Goal: Check status: Check status

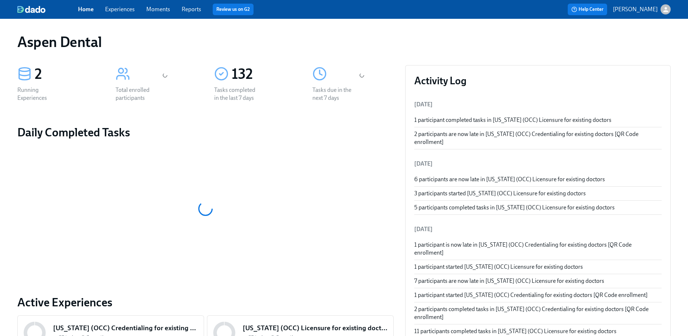
click at [197, 11] on link "Reports" at bounding box center [192, 9] width 20 height 7
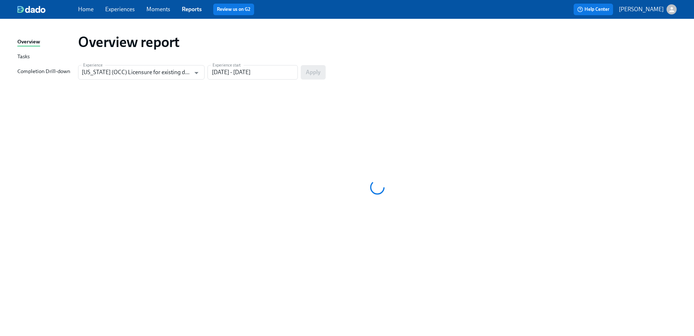
click at [51, 75] on div "Completion Drill-down" at bounding box center [43, 71] width 53 height 9
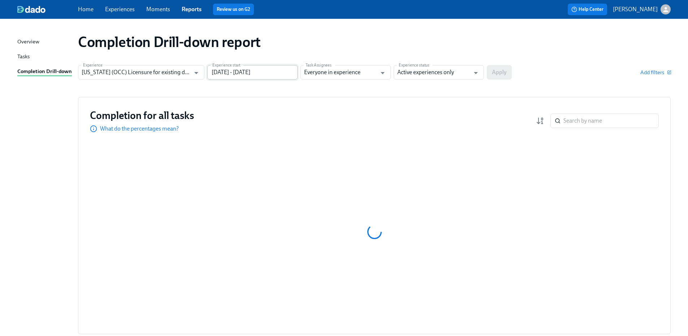
click at [227, 72] on input "05/22/2025 - 08/20/2025" at bounding box center [252, 72] width 90 height 14
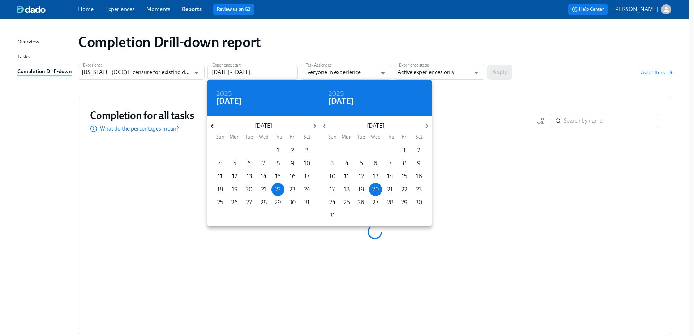
click at [215, 125] on icon "button" at bounding box center [212, 126] width 10 height 10
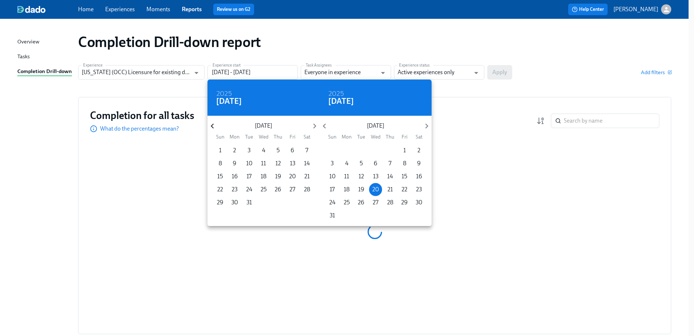
click at [215, 125] on icon "button" at bounding box center [212, 126] width 10 height 10
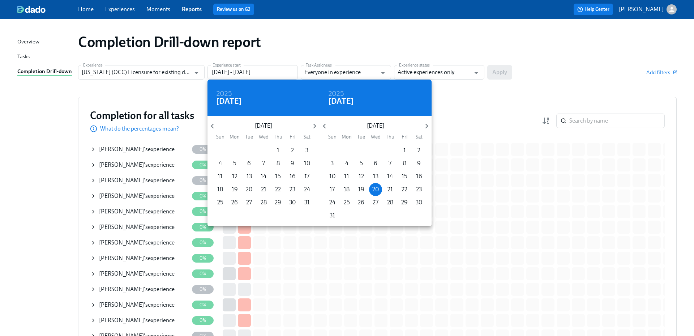
click at [278, 148] on p "1" at bounding box center [278, 150] width 3 height 8
type input "08/01/2024 - 08/20/2025"
click at [420, 75] on div at bounding box center [347, 168] width 694 height 336
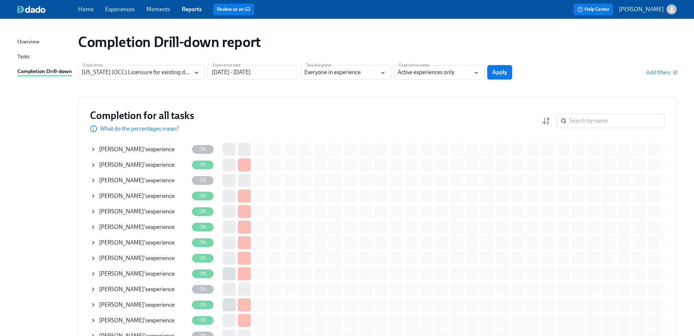
click at [434, 73] on div "2024 Thu, Aug 1 August 2024 Sun Mon Tue Wed Thu Fri Sat 28 29 30 31 1 2 3 4 5 6…" at bounding box center [347, 168] width 694 height 336
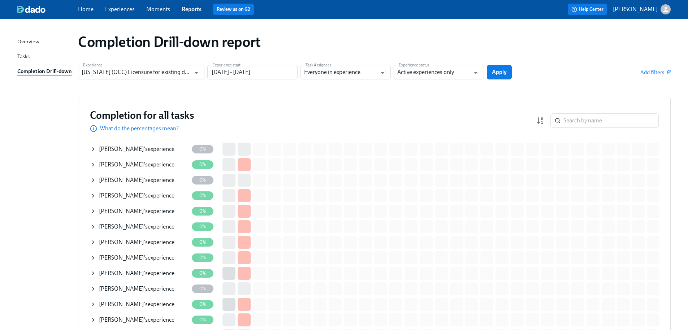
click at [434, 73] on input "Active experiences only" at bounding box center [434, 72] width 73 height 14
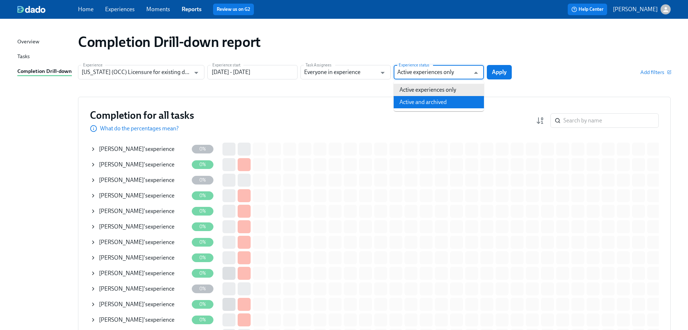
click at [428, 100] on li "Active and archived" at bounding box center [439, 102] width 90 height 12
type input "Active and archived"
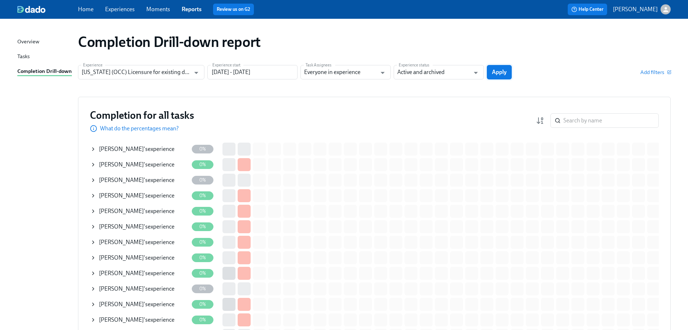
click at [494, 74] on span "Apply" at bounding box center [499, 72] width 15 height 7
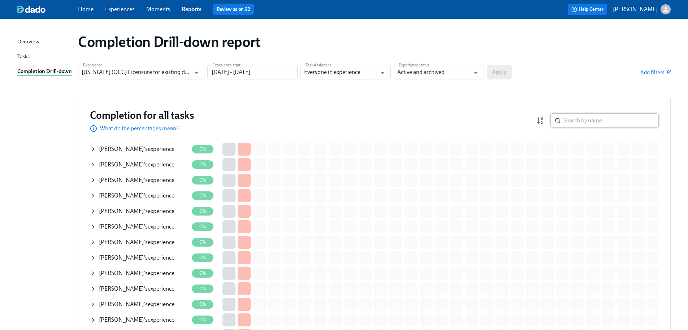
click at [578, 121] on input "search" at bounding box center [611, 120] width 95 height 14
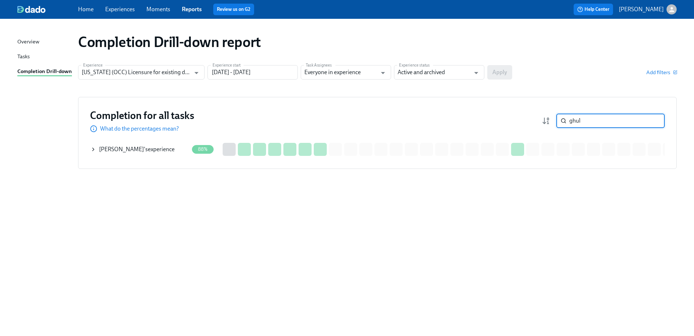
type input "ghul"
click at [161, 151] on div "Ghulam Makhdoom 's experience" at bounding box center [137, 149] width 76 height 8
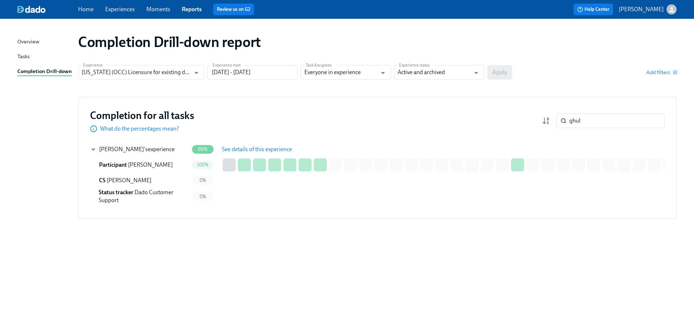
click at [258, 152] on span "See details of this experience" at bounding box center [257, 149] width 70 height 7
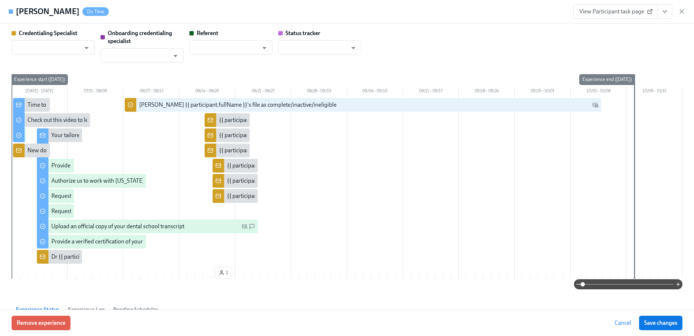
click at [621, 11] on span "View Participant task page" at bounding box center [615, 11] width 72 height 7
click at [617, 15] on span "View Participant task page" at bounding box center [615, 11] width 72 height 7
type input "[PERSON_NAME]"
type input "Gregory Trone"
type input "Dado Customer Support"
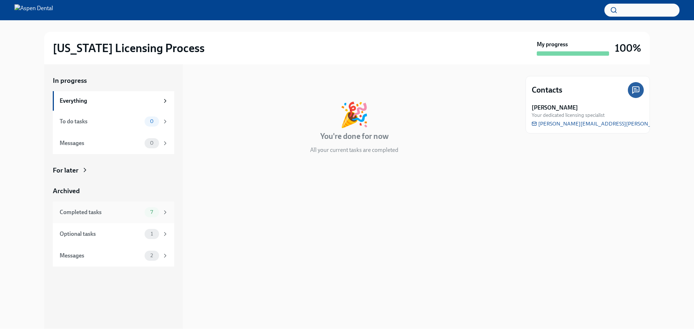
click at [91, 215] on div "Completed tasks" at bounding box center [101, 212] width 82 height 8
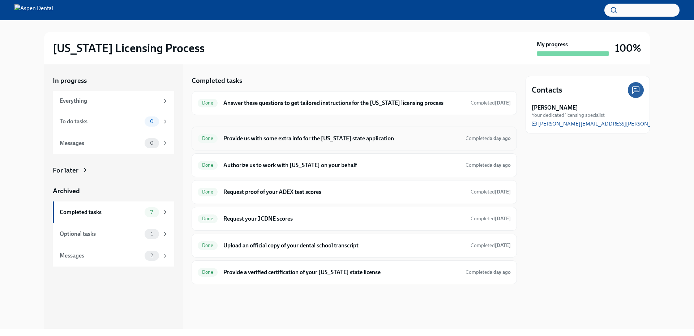
click at [306, 137] on h6 "Provide us with some extra info for the [US_STATE] state application" at bounding box center [341, 138] width 236 height 8
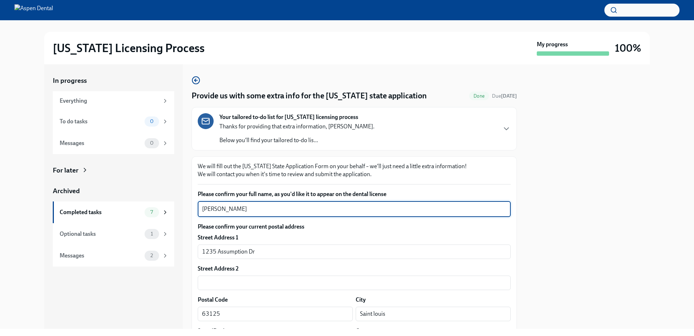
drag, startPoint x: 240, startPoint y: 207, endPoint x: 197, endPoint y: 209, distance: 43.0
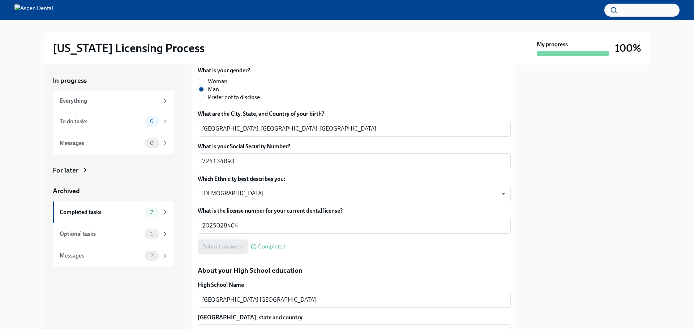
scroll to position [325, 0]
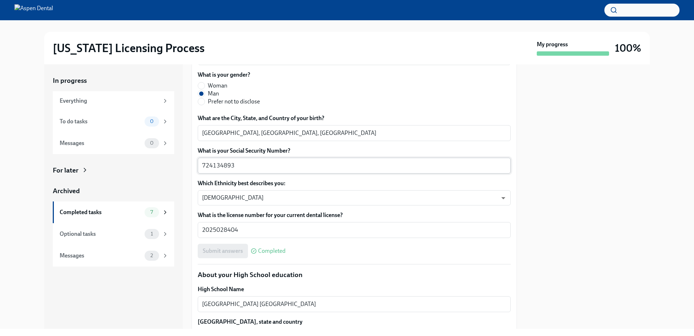
click at [305, 167] on textarea "724134893" at bounding box center [354, 165] width 304 height 9
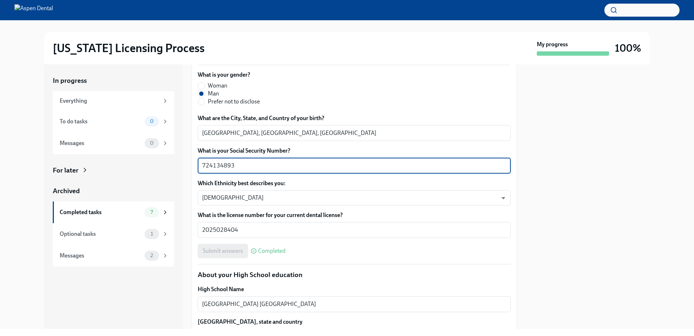
drag, startPoint x: 243, startPoint y: 164, endPoint x: 193, endPoint y: 164, distance: 50.6
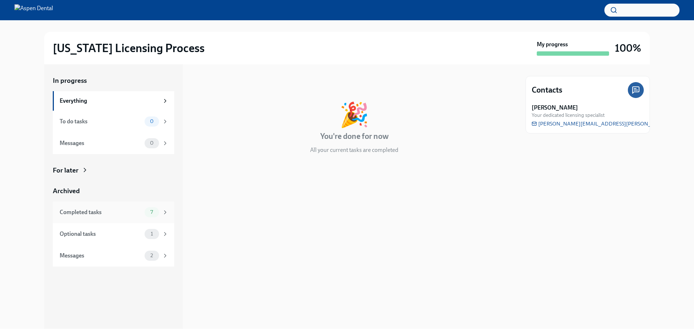
click at [107, 212] on div "Completed tasks" at bounding box center [101, 212] width 82 height 8
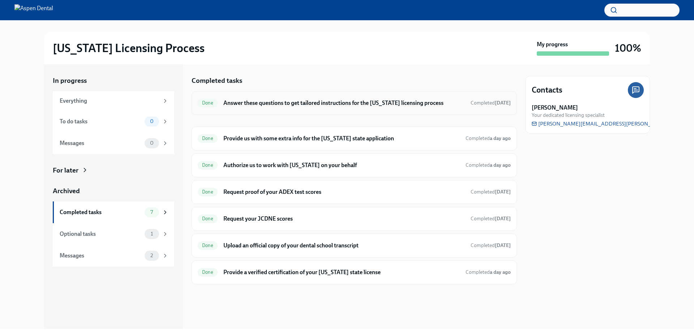
click at [282, 104] on h6 "Answer these questions to get tailored instructions for the [US_STATE] licensin…" at bounding box center [343, 103] width 241 height 8
